Goal: Navigation & Orientation: Find specific page/section

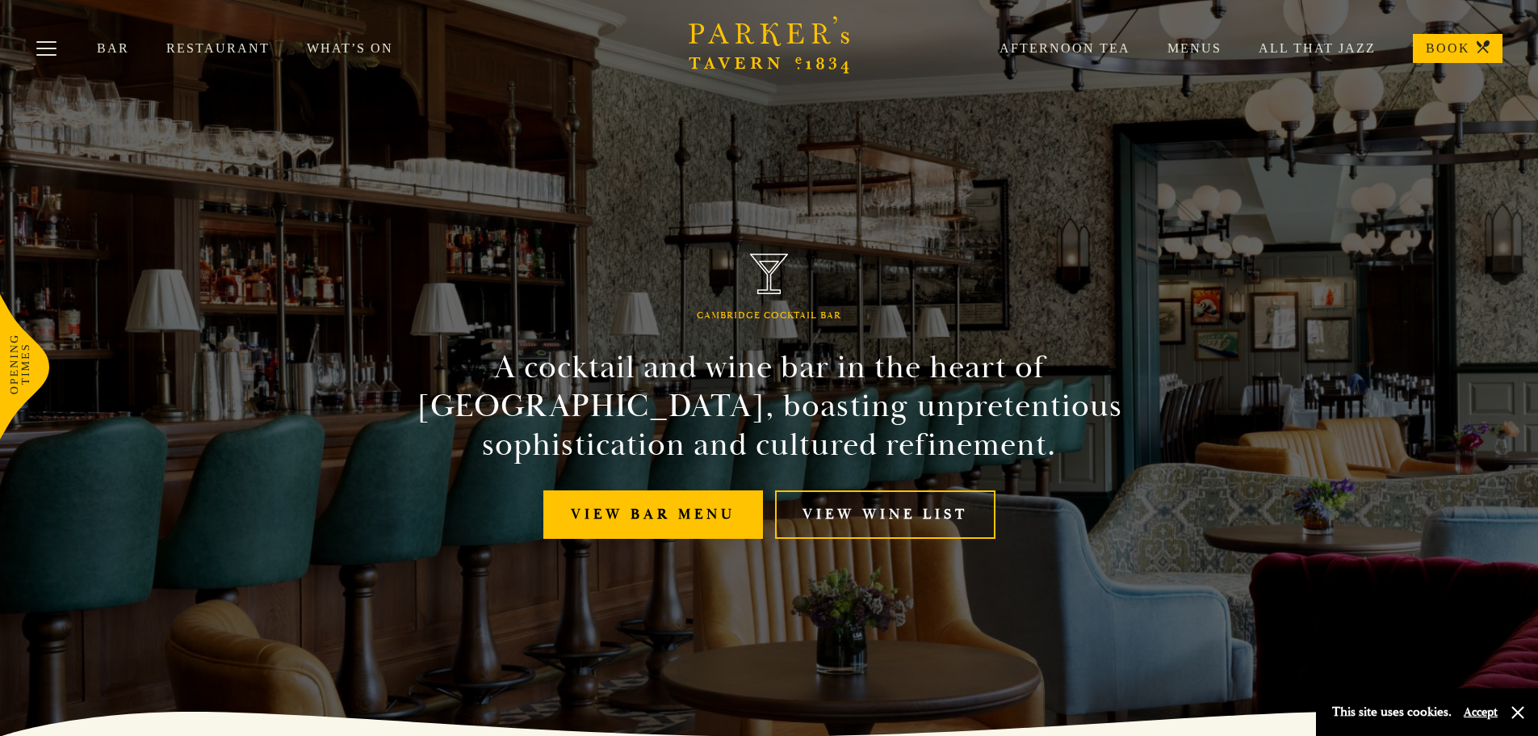
click at [263, 48] on link "Restaurant" at bounding box center [236, 48] width 141 height 16
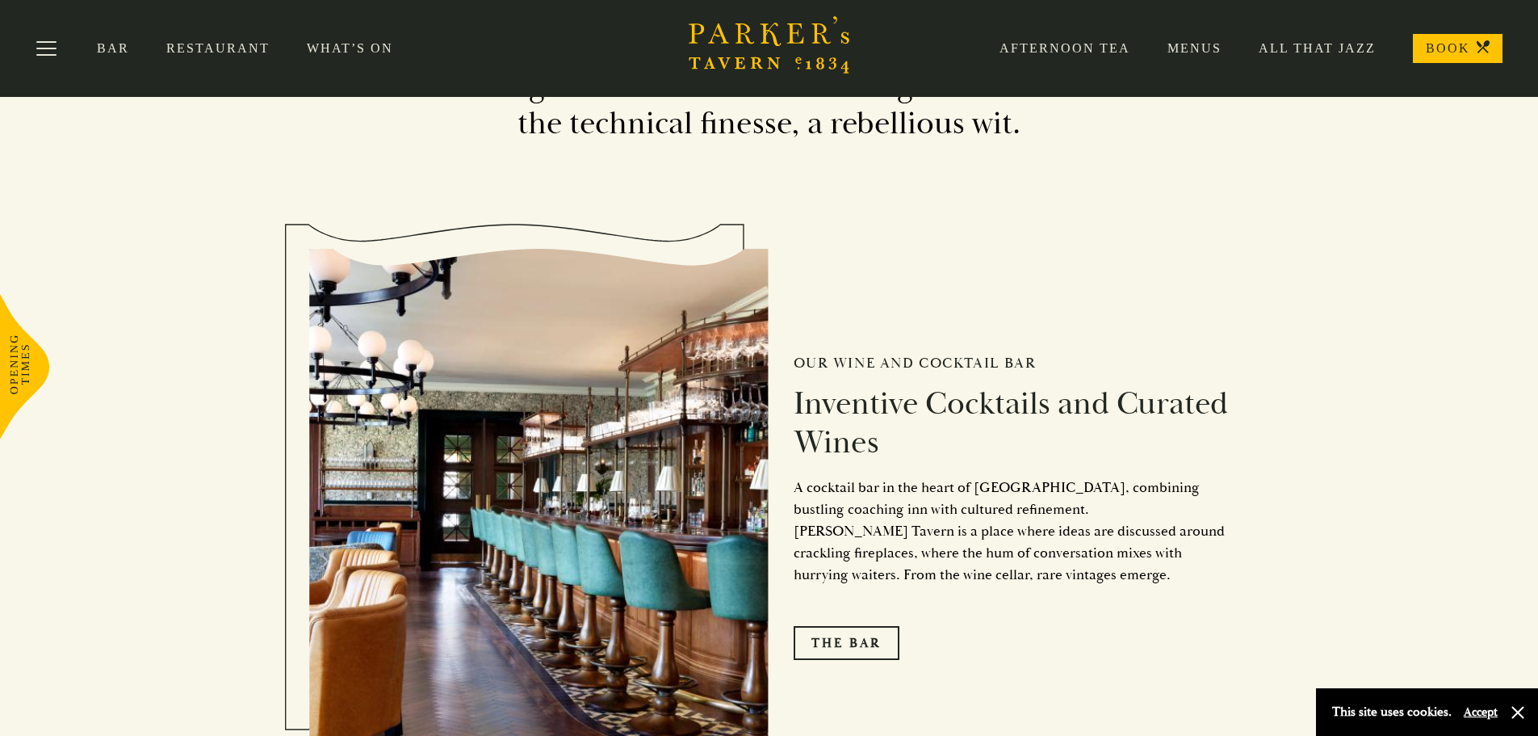
scroll to position [1938, 0]
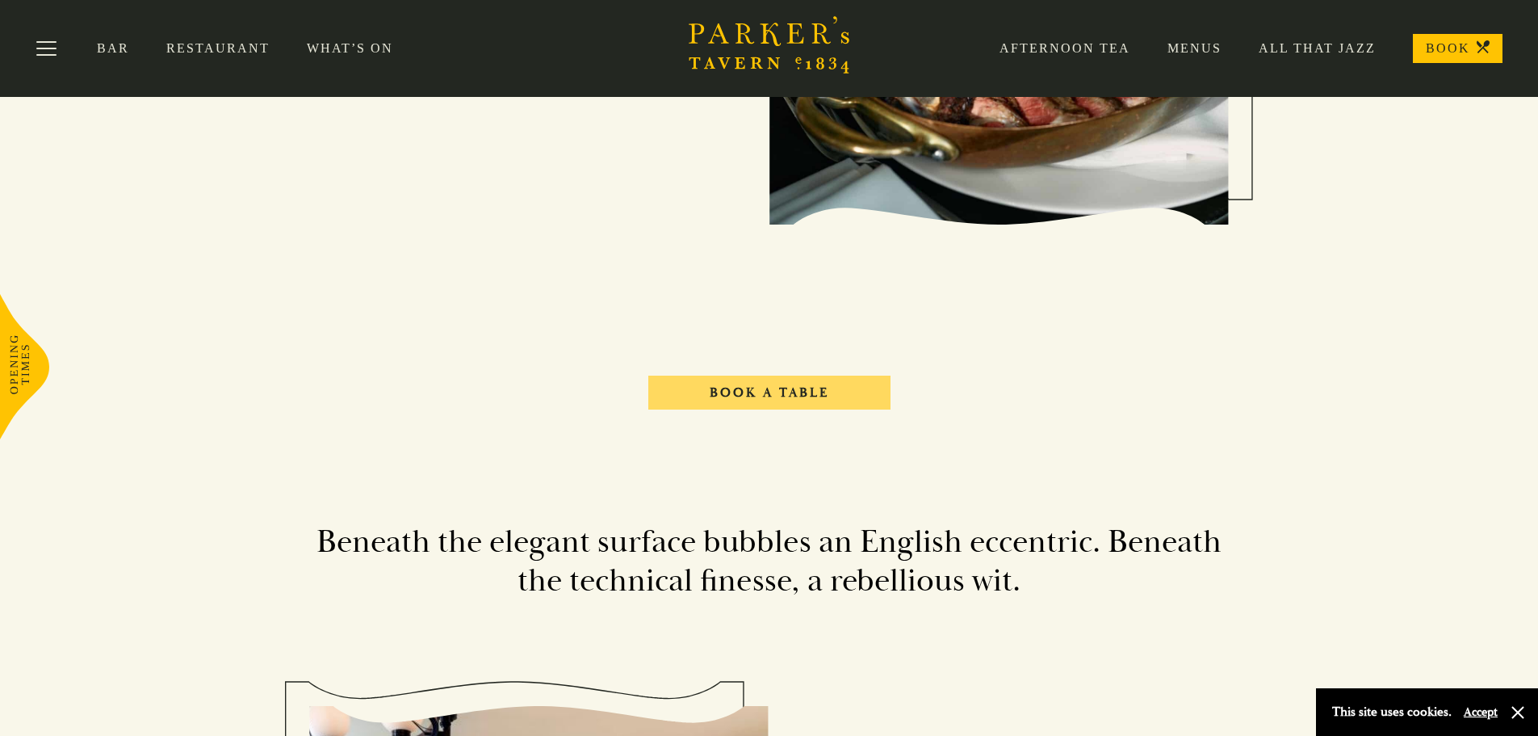
click at [786, 405] on link "Book A Table" at bounding box center [769, 393] width 242 height 34
click at [368, 47] on link "What’s On" at bounding box center [369, 48] width 124 height 16
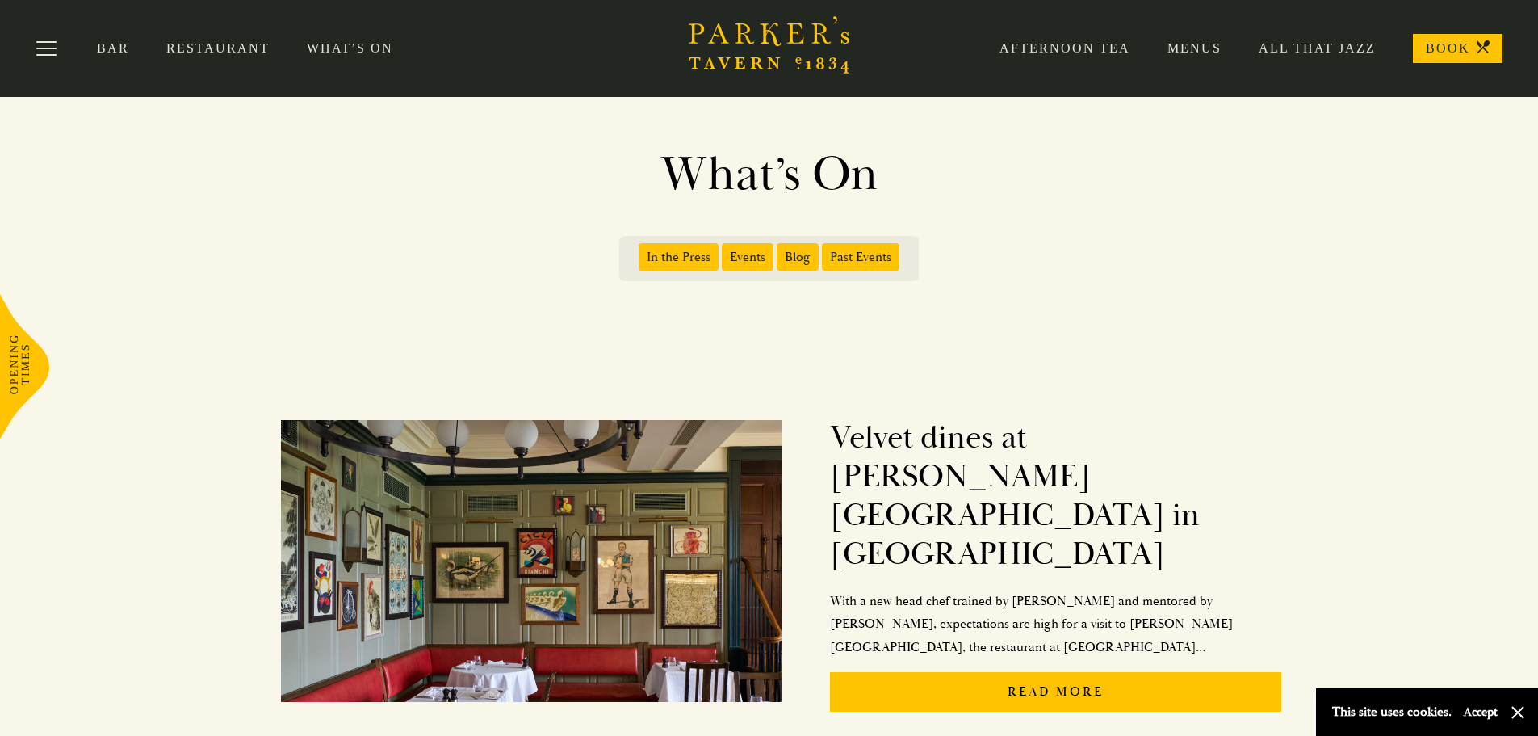
click at [1082, 47] on link "Afternoon Tea" at bounding box center [1047, 48] width 168 height 16
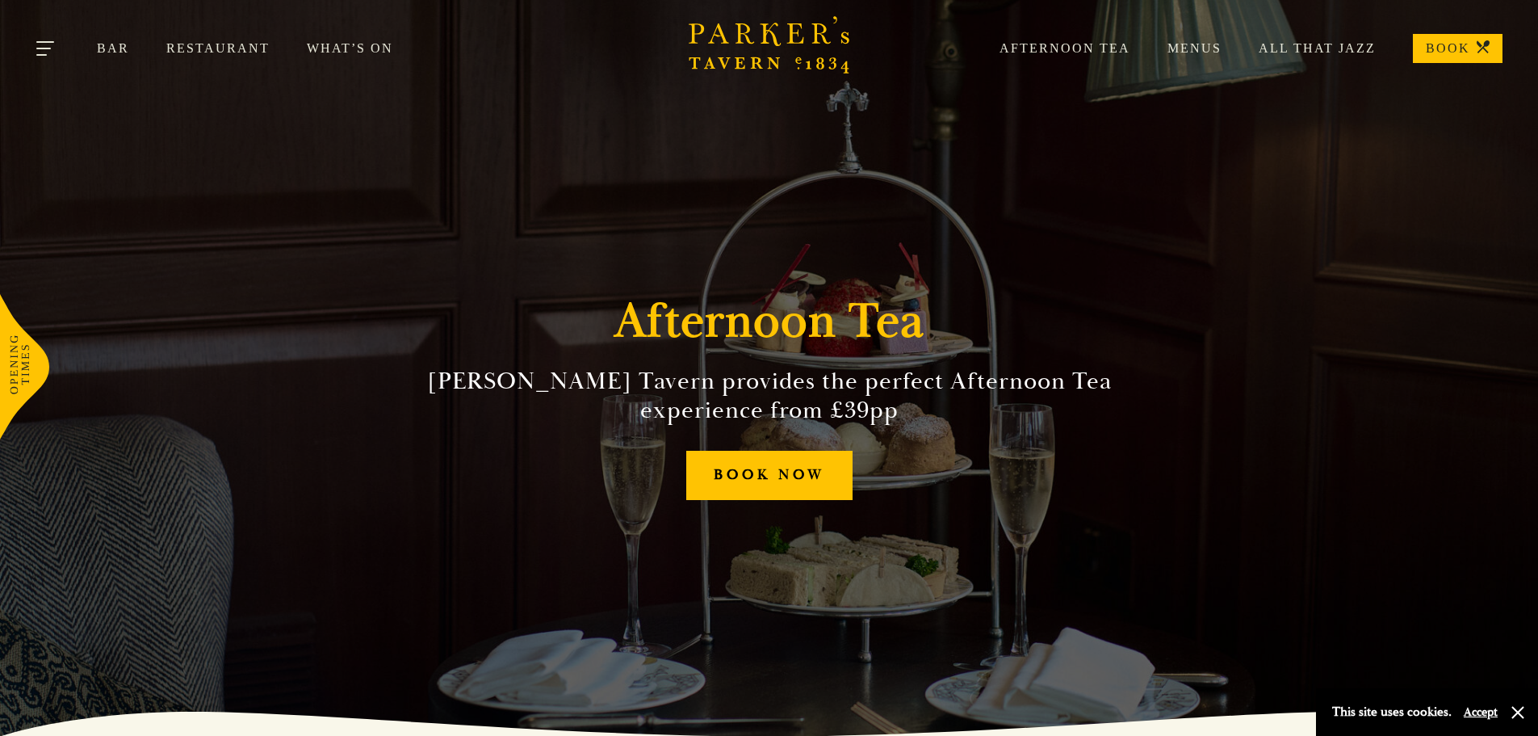
click at [30, 39] on button "Toggle navigation" at bounding box center [46, 51] width 69 height 69
